Goal: Transaction & Acquisition: Obtain resource

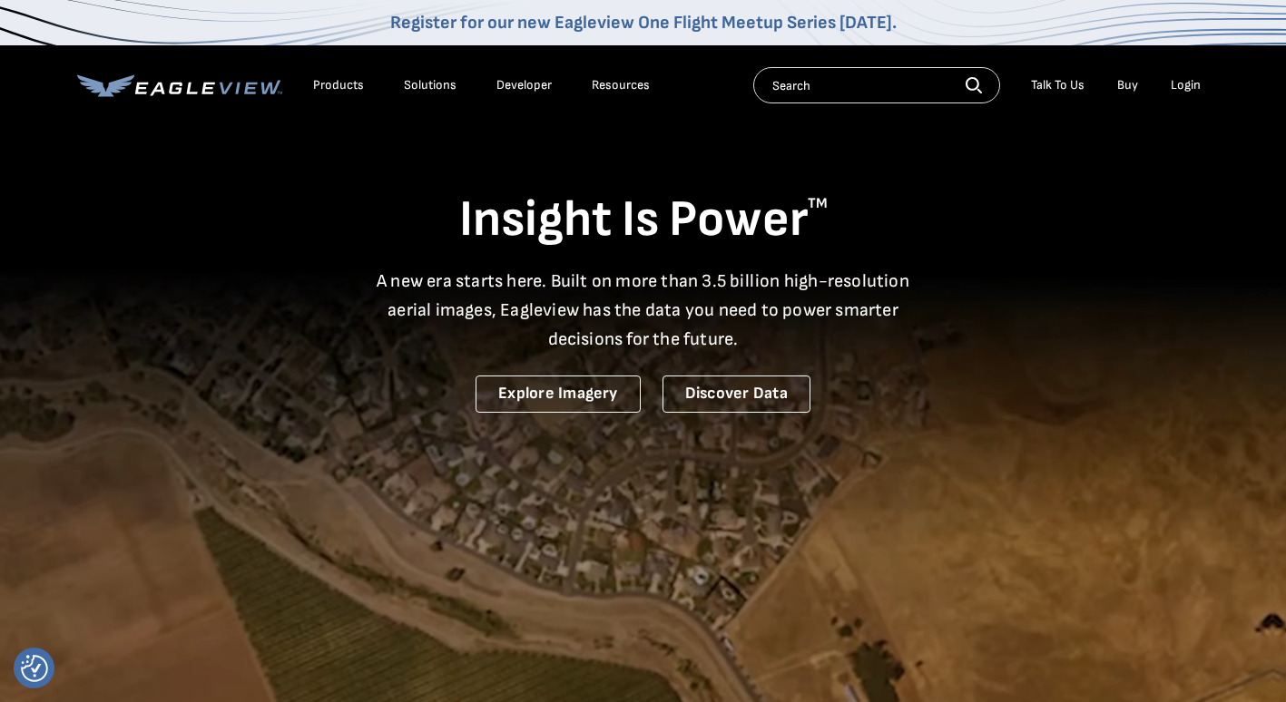
click at [1187, 87] on div "Login" at bounding box center [1186, 85] width 30 height 16
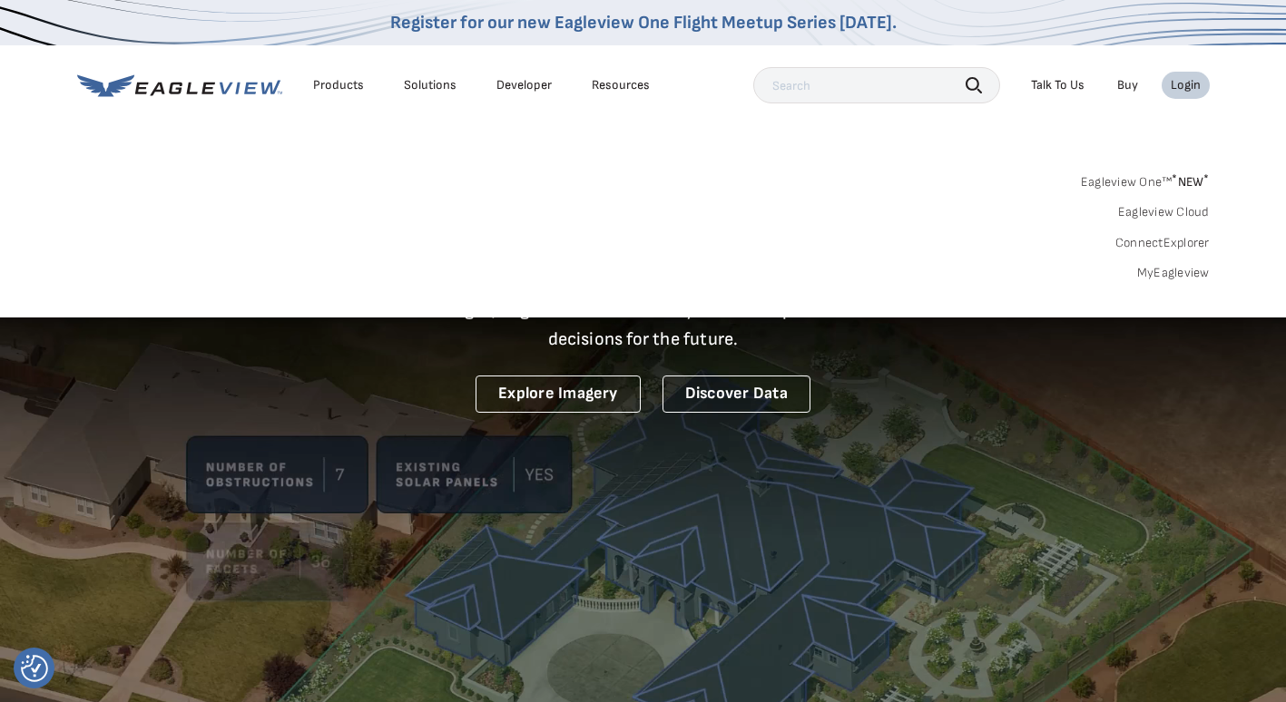
click at [1187, 87] on div "Login" at bounding box center [1186, 85] width 30 height 16
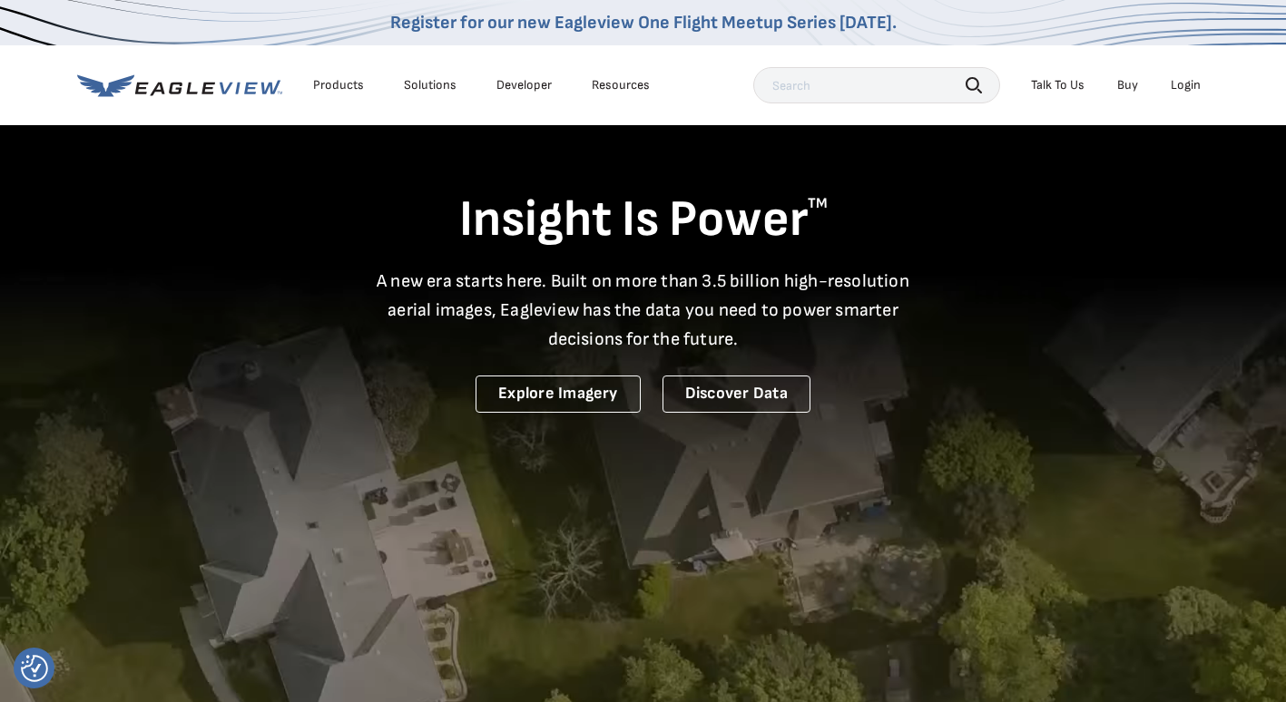
click at [1187, 87] on div "Login" at bounding box center [1186, 85] width 30 height 16
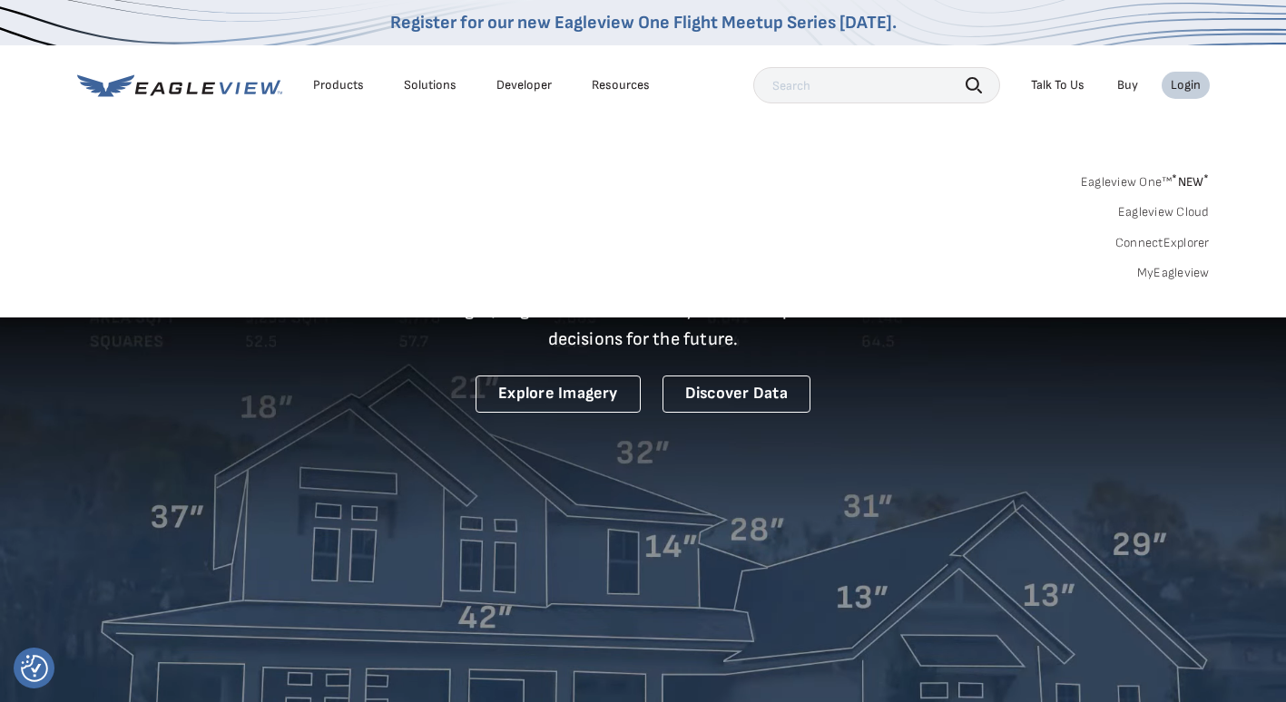
click at [1185, 87] on div "Login" at bounding box center [1186, 85] width 30 height 16
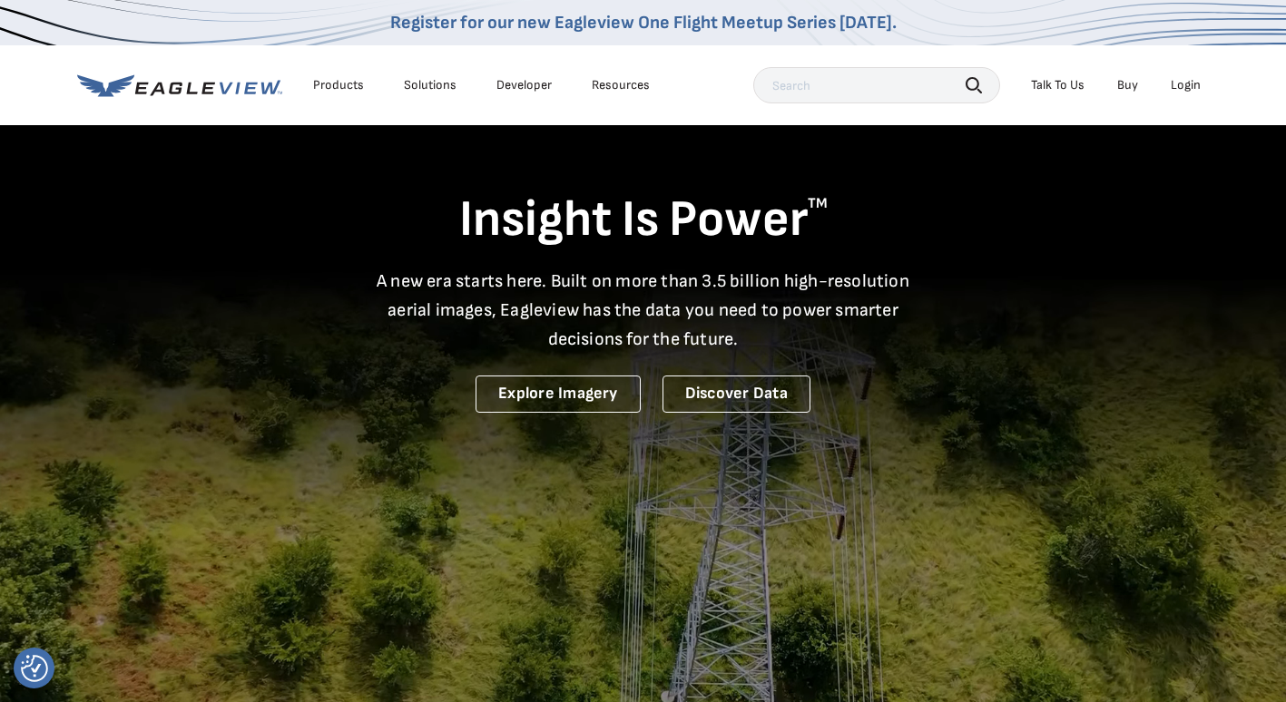
click at [1185, 87] on div "Login" at bounding box center [1186, 85] width 30 height 16
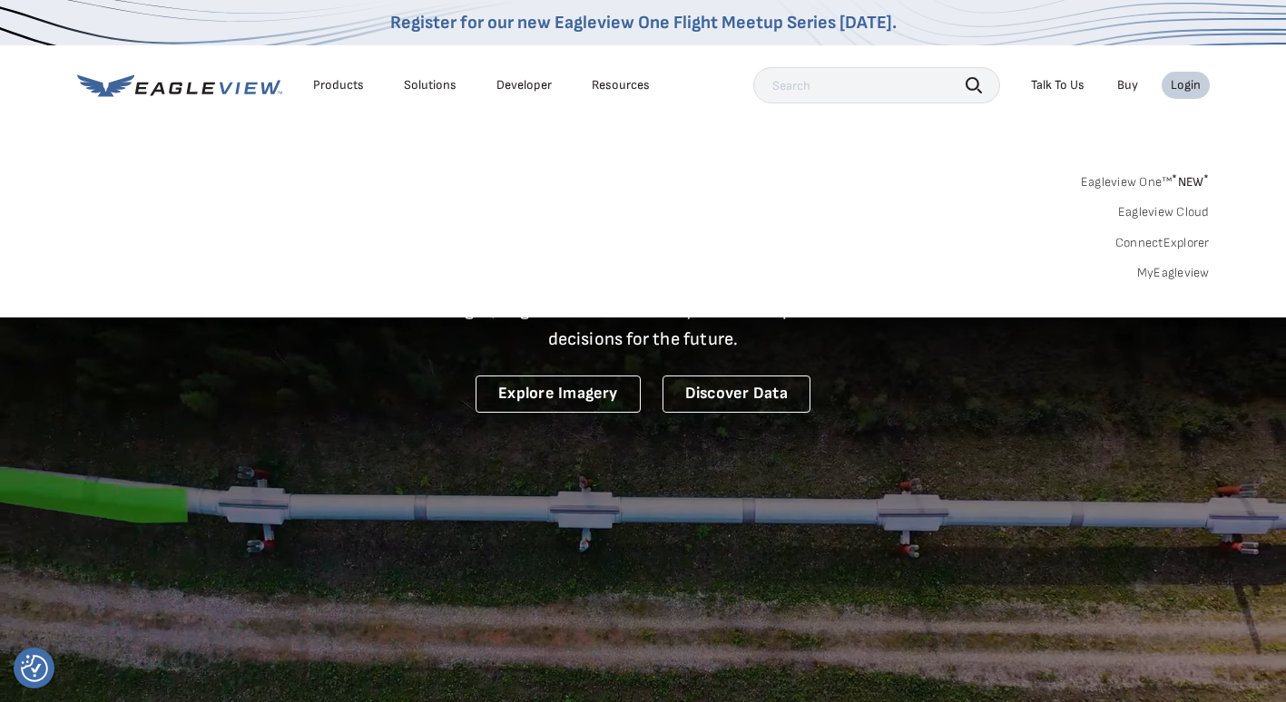
click at [496, 158] on div "Search Products Our Product Areas Imagery 1-Inch GSD Aerial Imagery *" at bounding box center [643, 232] width 1286 height 171
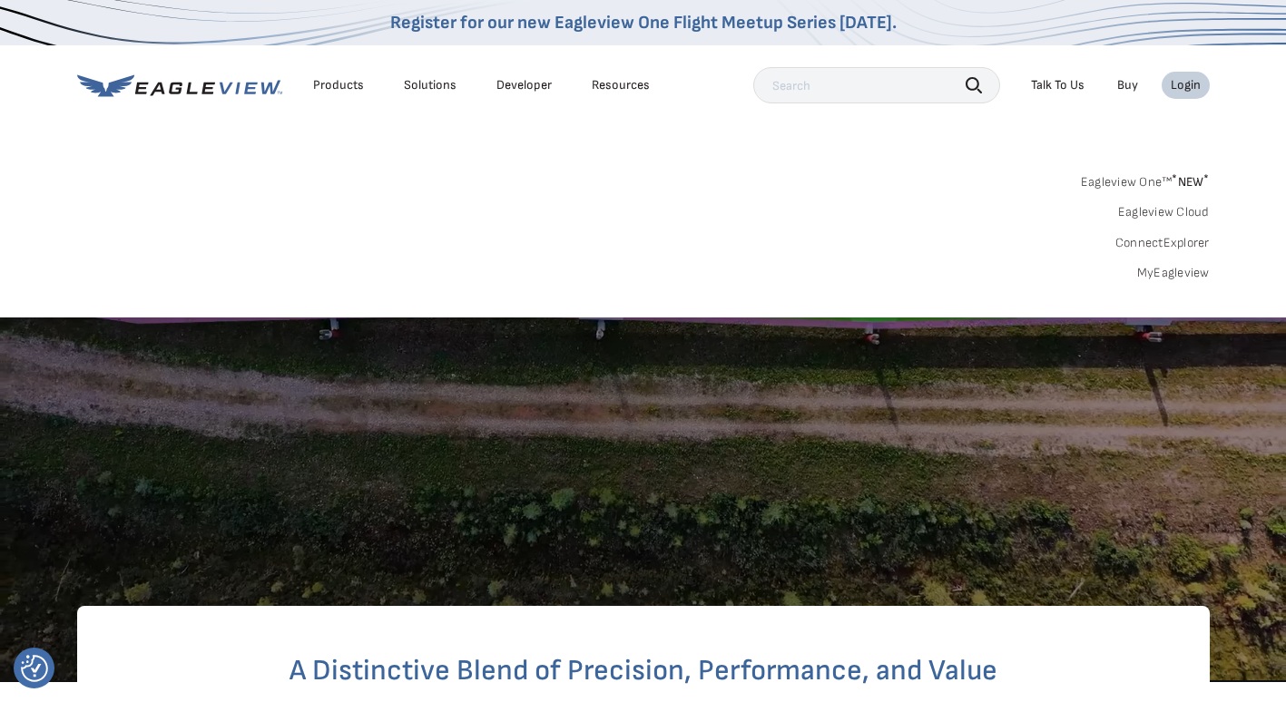
scroll to position [272, 0]
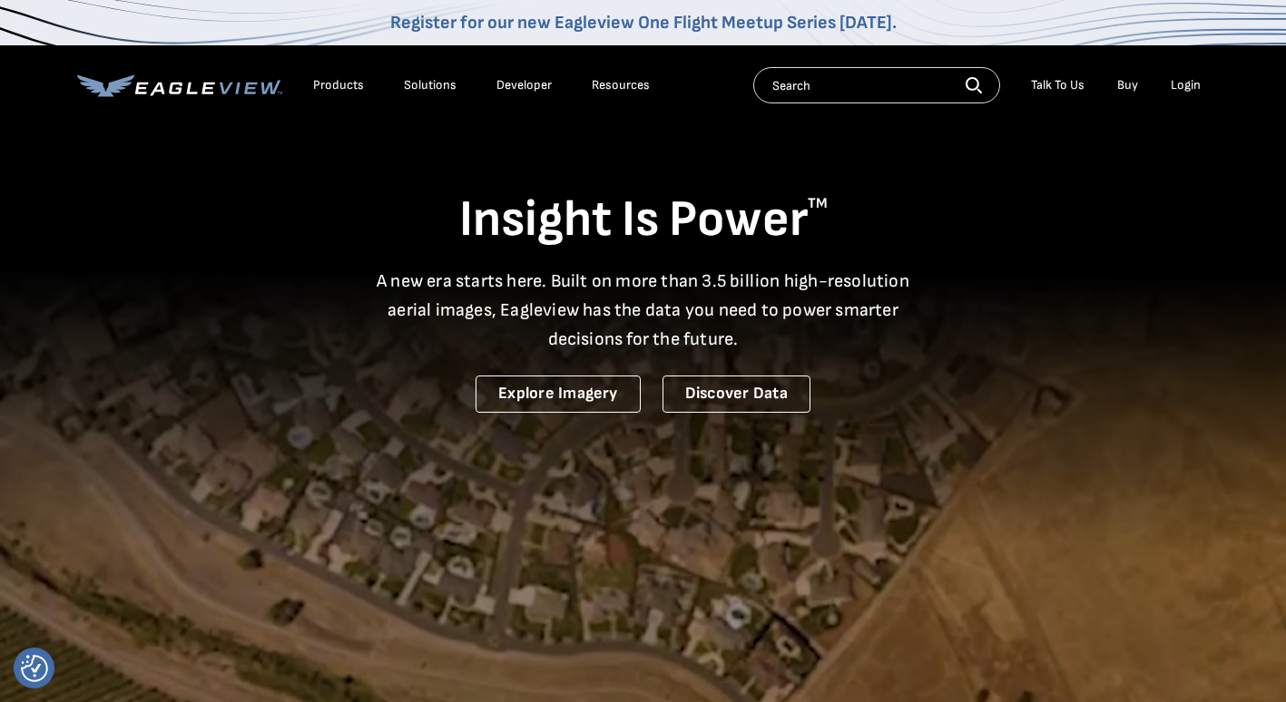
click at [1192, 86] on div "Login" at bounding box center [1186, 85] width 30 height 16
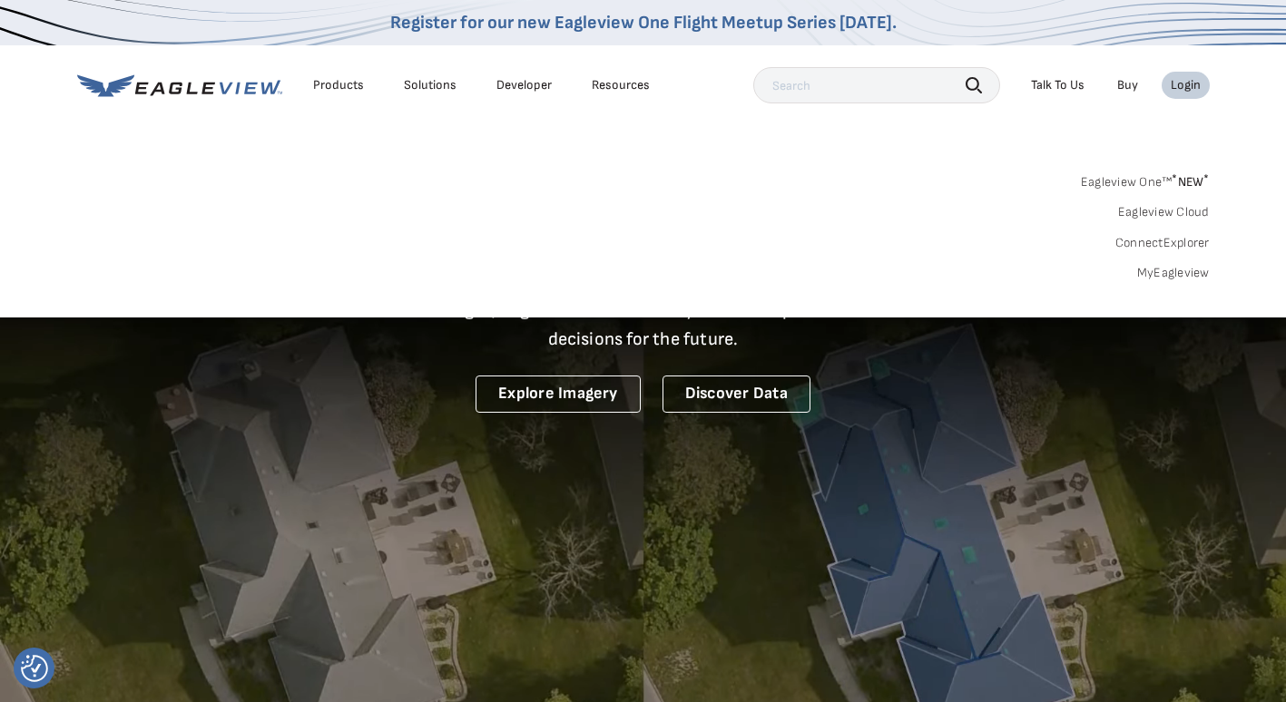
click at [1167, 270] on link "MyEagleview" at bounding box center [1173, 273] width 73 height 16
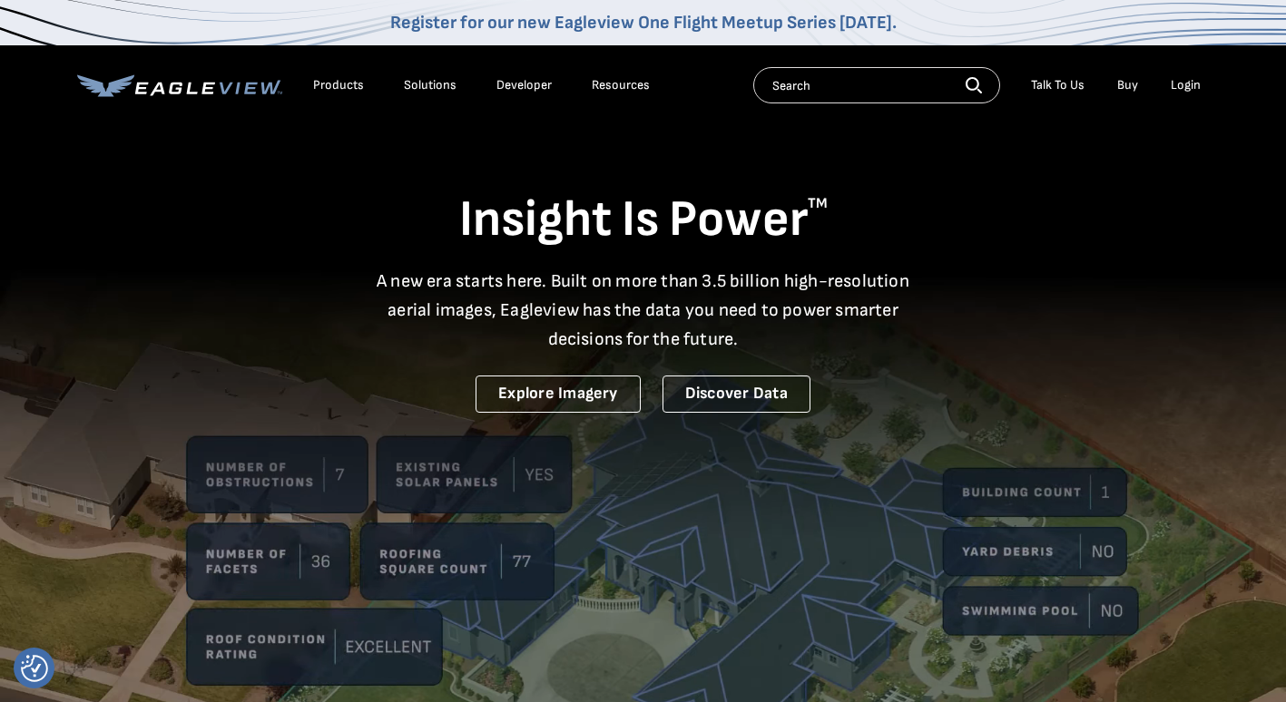
click at [1195, 84] on div "Login" at bounding box center [1186, 85] width 30 height 16
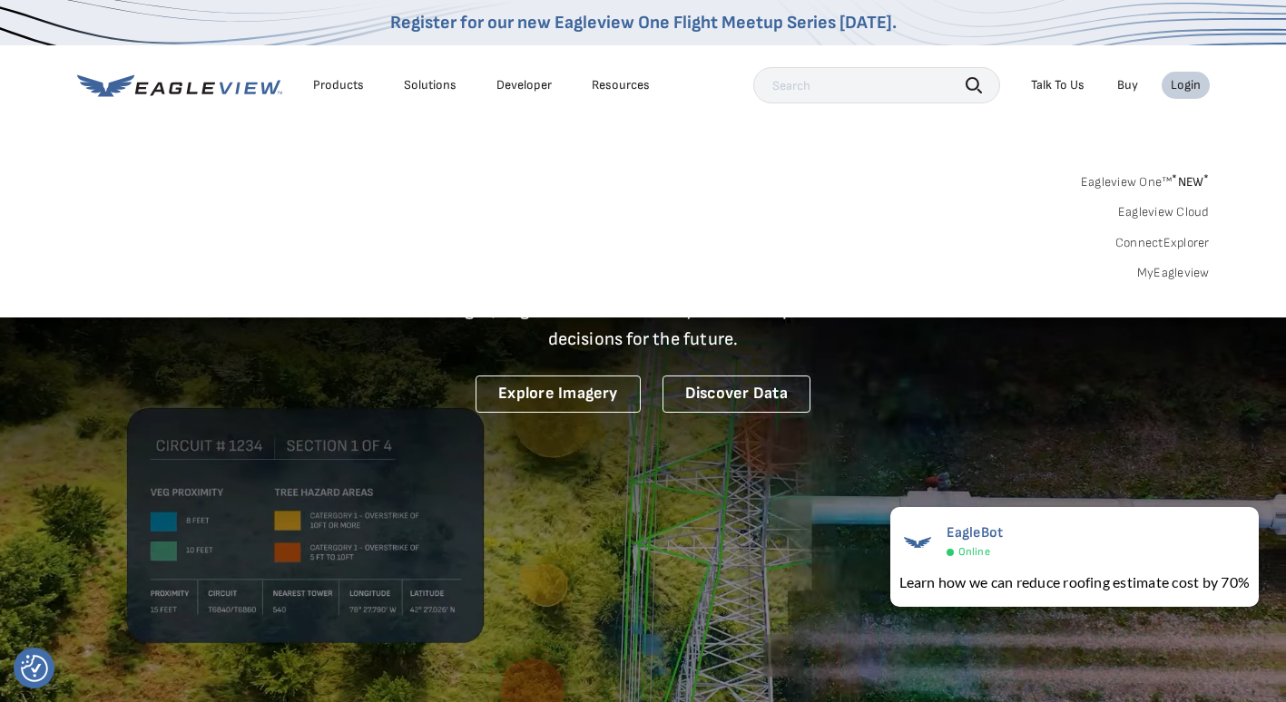
click at [1179, 271] on link "MyEagleview" at bounding box center [1173, 273] width 73 height 16
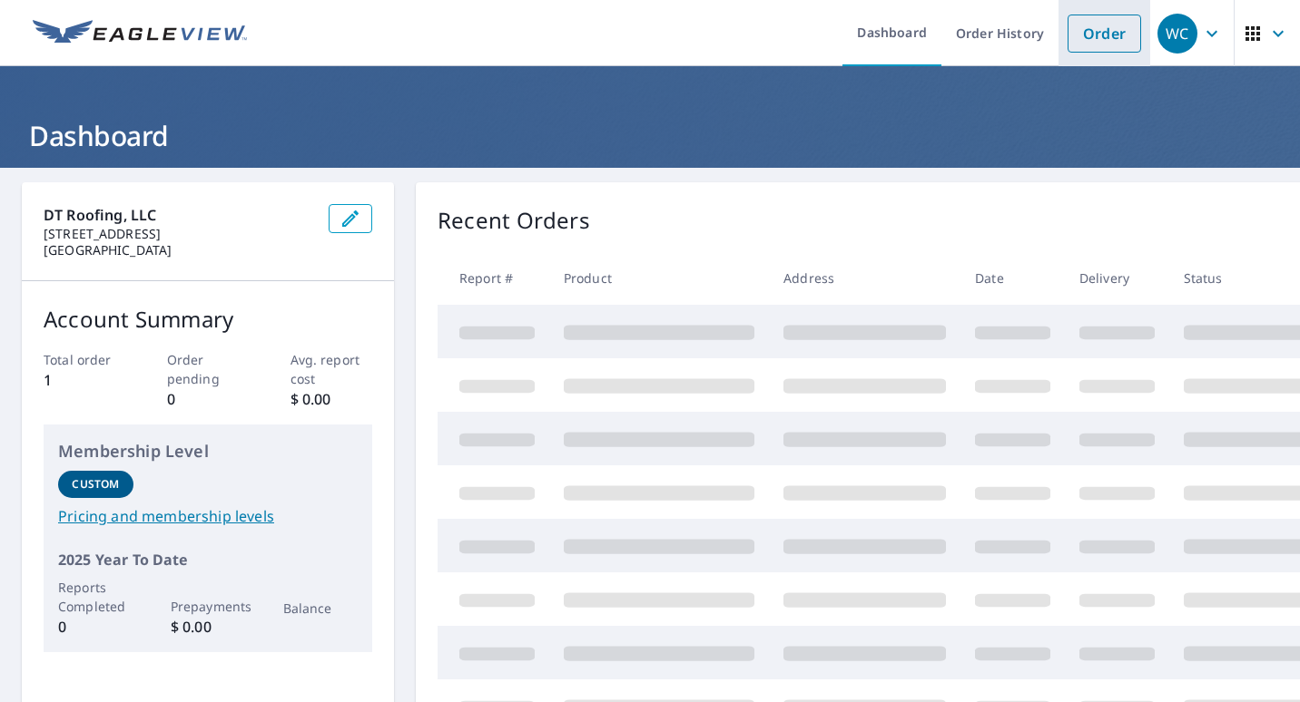
click at [1075, 31] on link "Order" at bounding box center [1104, 34] width 74 height 38
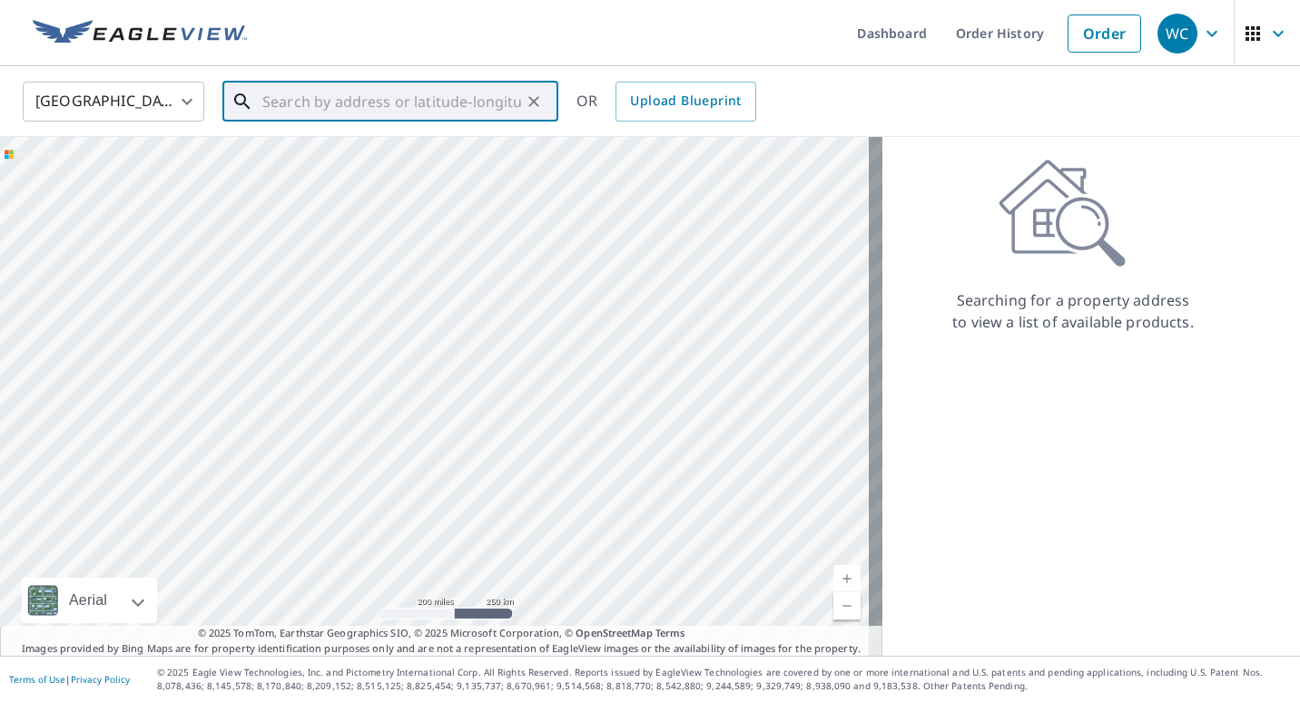
click at [299, 97] on input "text" at bounding box center [391, 101] width 259 height 51
paste input "[STREET_ADDRESS]"
click at [332, 175] on p "[GEOGRAPHIC_DATA]" at bounding box center [401, 174] width 285 height 18
type input "[STREET_ADDRESS]"
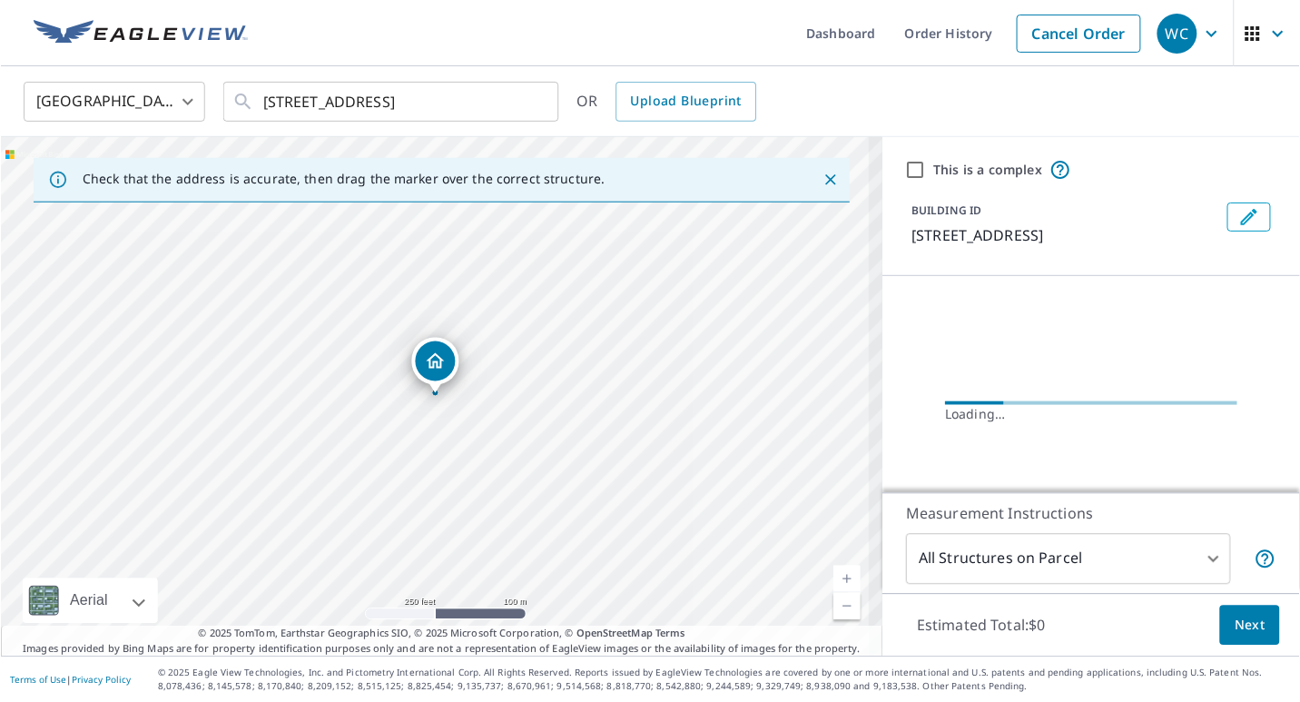
scroll to position [0, 0]
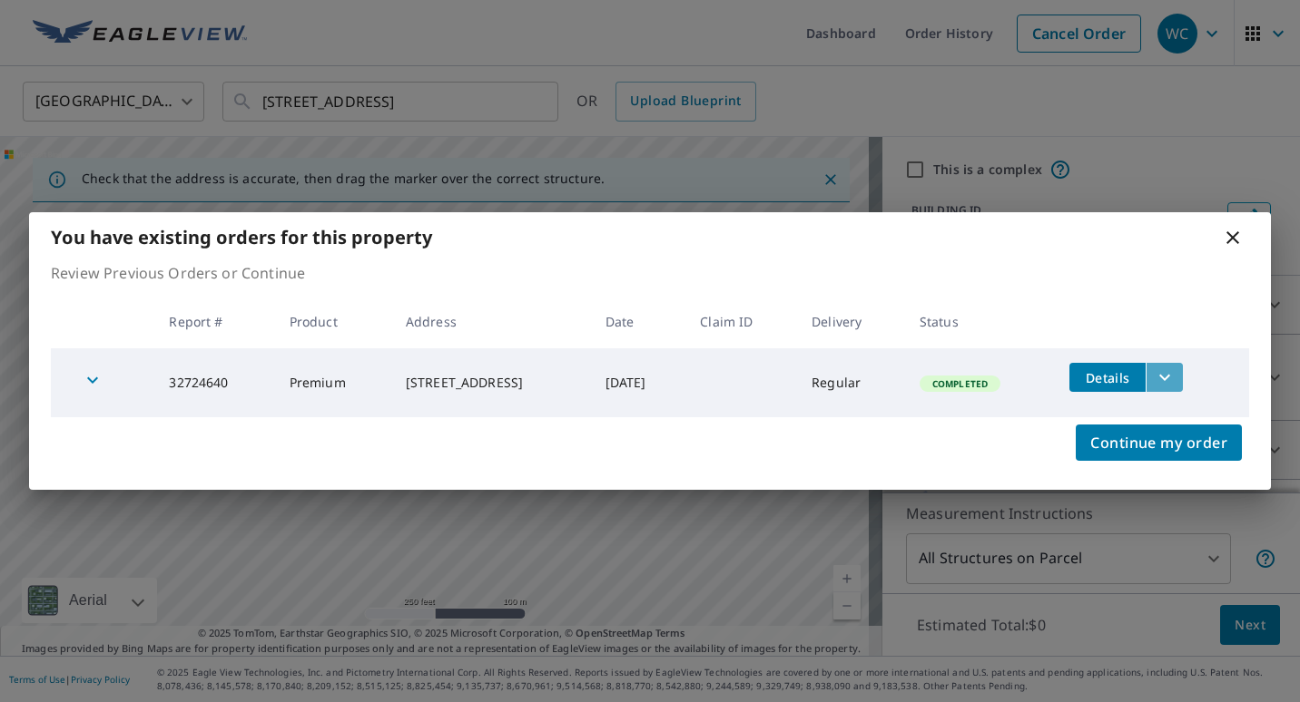
click at [1175, 376] on icon "filesDropdownBtn-32724640" at bounding box center [1164, 378] width 22 height 22
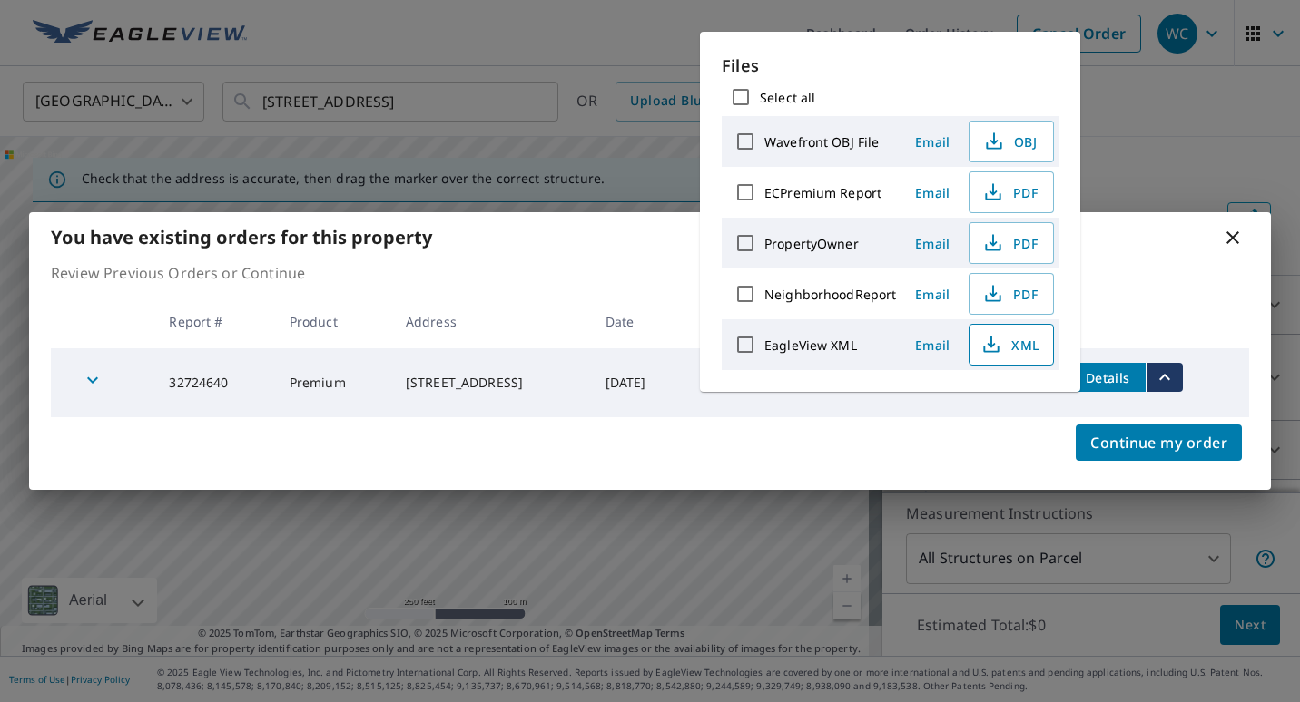
click at [1026, 340] on span "XML" at bounding box center [1009, 345] width 58 height 22
click at [712, 246] on div "Files Select all Wavefront OBJ File Email OBJ ECPremium Report Email PDF Proper…" at bounding box center [890, 212] width 380 height 360
click at [1000, 191] on icon "button" at bounding box center [993, 193] width 22 height 22
